Goal: Information Seeking & Learning: Understand process/instructions

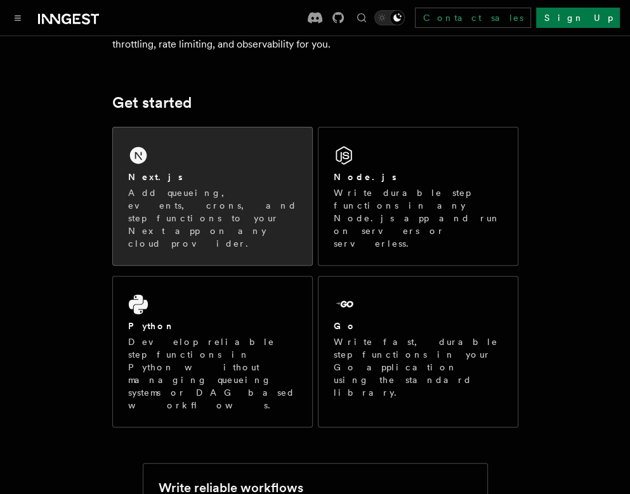
click at [200, 144] on div "Next.js Add queueing, events, crons, and step functions to your Next app on any…" at bounding box center [212, 197] width 199 height 138
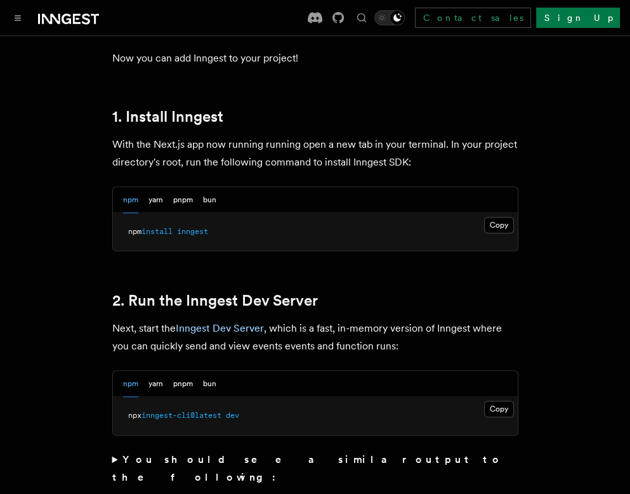
scroll to position [699, 0]
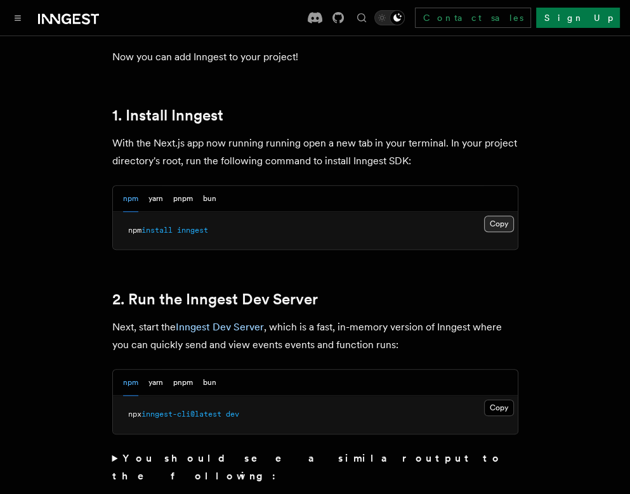
click at [507, 216] on button "Copy Copied" at bounding box center [499, 224] width 30 height 16
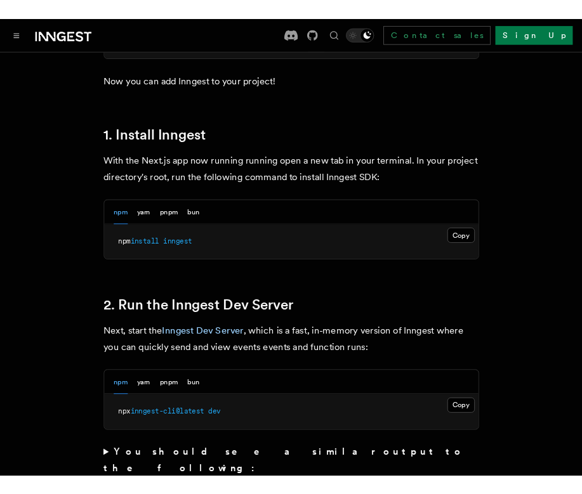
scroll to position [694, 0]
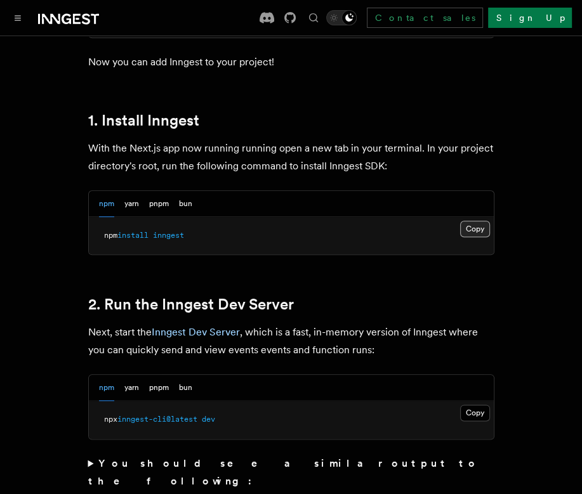
click at [475, 221] on button "Copy Copied" at bounding box center [475, 229] width 30 height 16
